Goal: Task Accomplishment & Management: Manage account settings

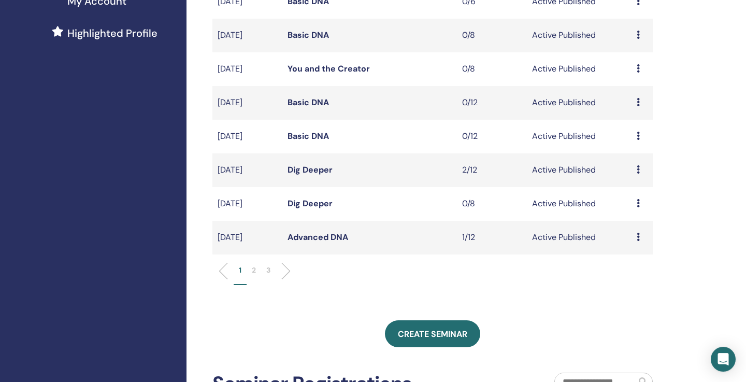
scroll to position [273, 0]
click at [255, 269] on p "2" at bounding box center [254, 269] width 4 height 11
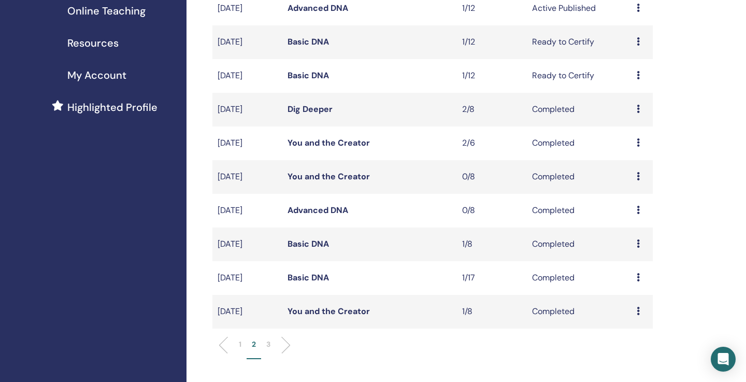
scroll to position [174, 0]
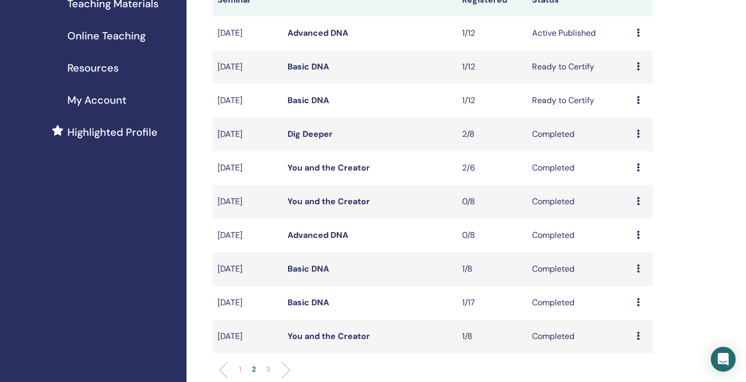
click at [695, 222] on div "My Seminars You can customize the filter to explore upcoming seminars beyond th…" at bounding box center [465, 319] width 559 height 920
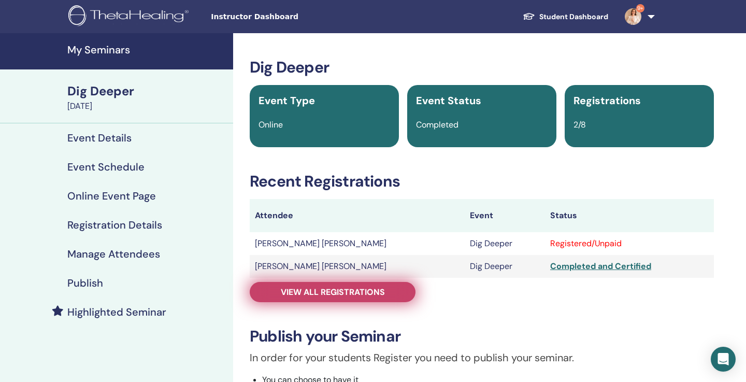
click at [396, 285] on link "View all registrations" at bounding box center [333, 292] width 166 height 20
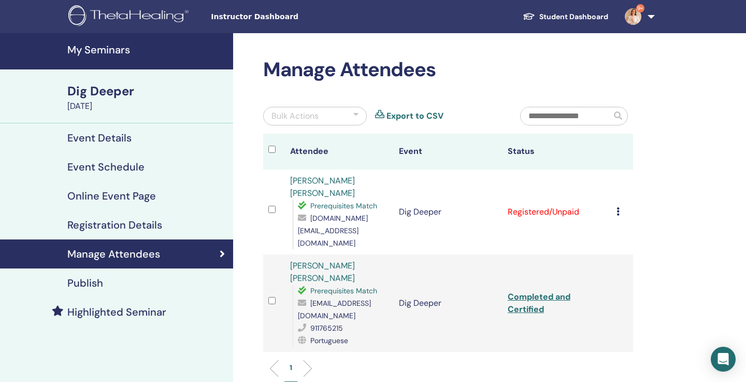
click at [619, 207] on icon at bounding box center [617, 211] width 3 height 8
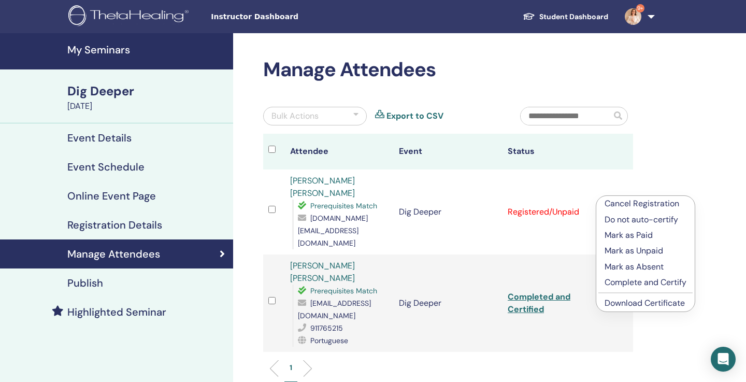
click at [634, 237] on p "Mark as Paid" at bounding box center [645, 235] width 82 height 12
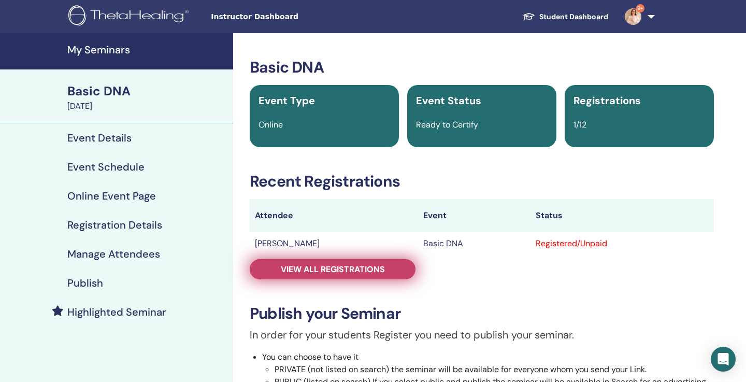
click at [367, 271] on span "View all registrations" at bounding box center [333, 269] width 104 height 11
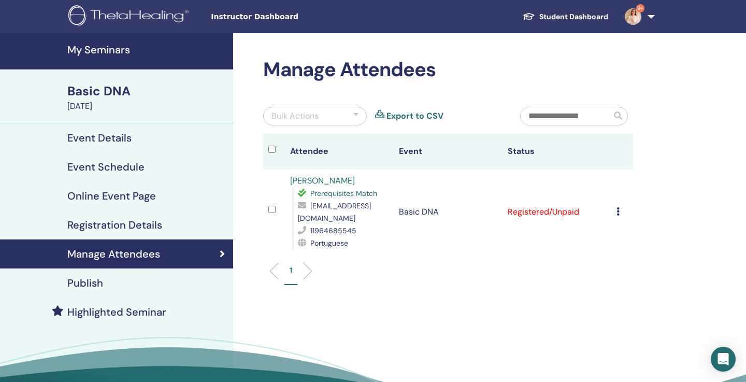
click at [619, 207] on icon at bounding box center [617, 211] width 3 height 8
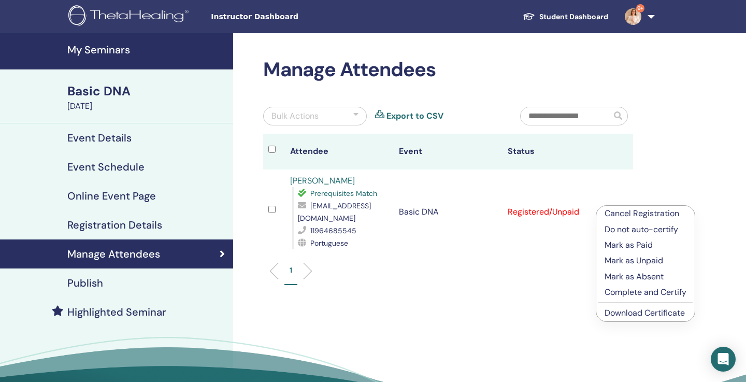
click at [630, 242] on p "Mark as Paid" at bounding box center [645, 245] width 82 height 12
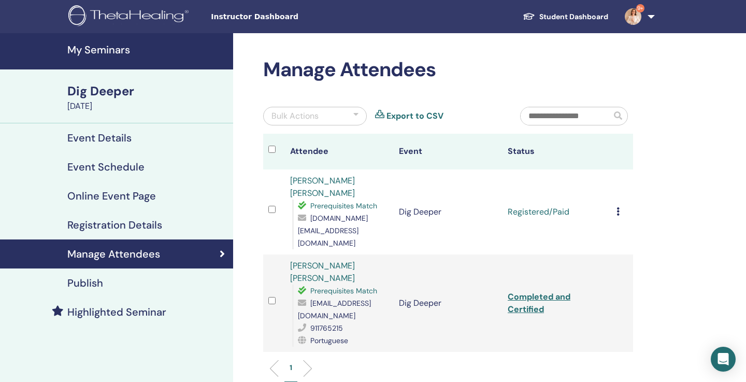
click at [619, 207] on icon at bounding box center [617, 211] width 3 height 8
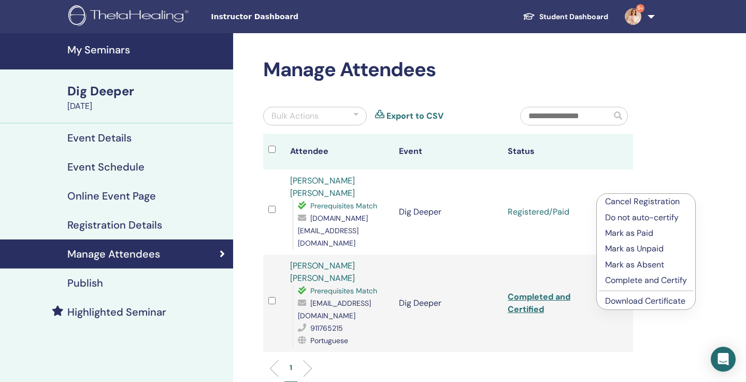
click at [646, 280] on p "Complete and Certify" at bounding box center [646, 280] width 82 height 12
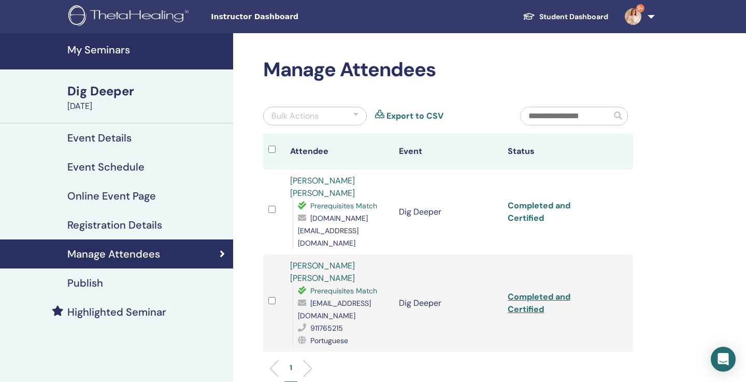
click at [556, 200] on link "Completed and Certified" at bounding box center [539, 211] width 63 height 23
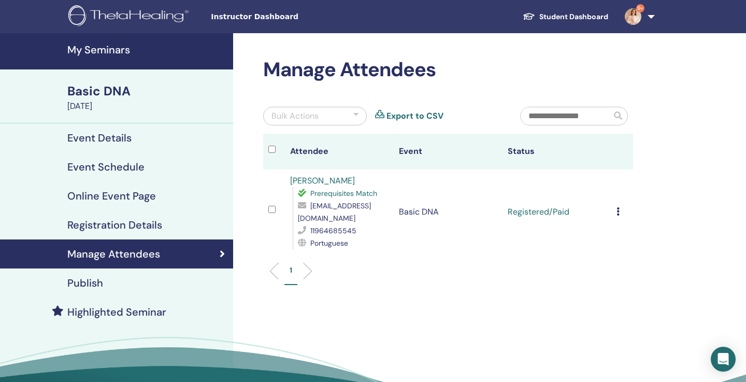
click at [622, 209] on div "Cancel Registration Do not auto-certify Mark as Paid Mark as Unpaid Mark as Abs…" at bounding box center [621, 212] width 11 height 12
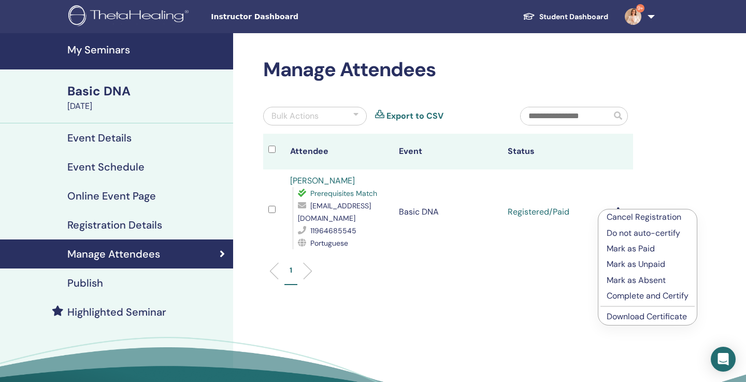
click at [645, 299] on p "Complete and Certify" at bounding box center [647, 295] width 82 height 12
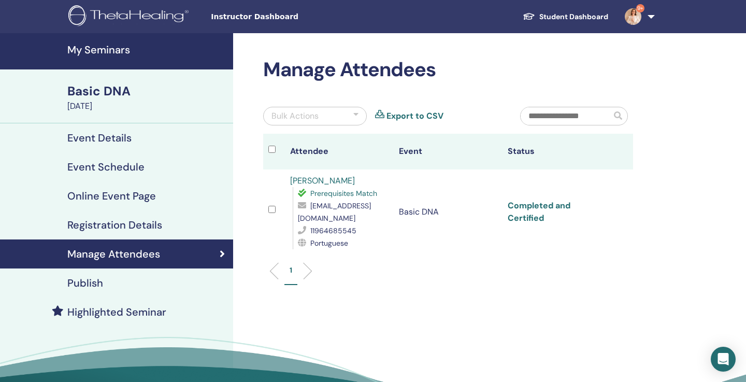
click at [568, 200] on link "Completed and Certified" at bounding box center [539, 211] width 63 height 23
